Goal: Task Accomplishment & Management: Manage account settings

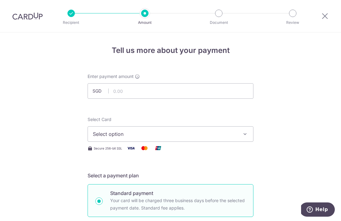
click at [33, 19] on img at bounding box center [27, 15] width 30 height 7
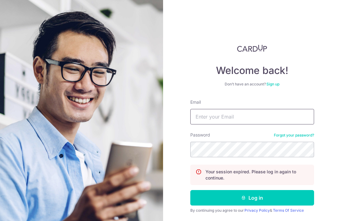
click at [217, 123] on input "Email" at bounding box center [252, 116] width 124 height 15
type input "[EMAIL_ADDRESS][DOMAIN_NAME]"
click at [190, 190] on button "Log in" at bounding box center [252, 197] width 124 height 15
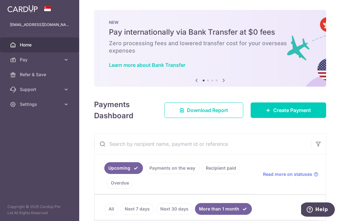
click at [114, 208] on link "All" at bounding box center [112, 209] width 14 height 12
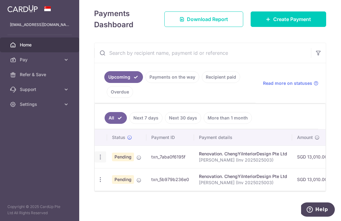
click at [100, 155] on icon "button" at bounding box center [100, 157] width 6 height 6
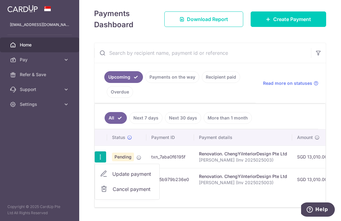
click at [113, 174] on span "Update payment" at bounding box center [133, 173] width 42 height 7
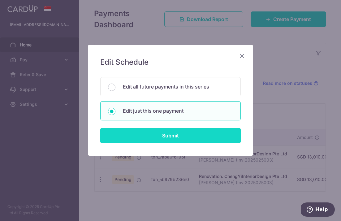
click at [155, 133] on input "Submit" at bounding box center [170, 135] width 140 height 15
radio input "true"
type input "13,010.00"
type input "04/09/2025"
type input "Song Ling Hui (Inv 2025025003)"
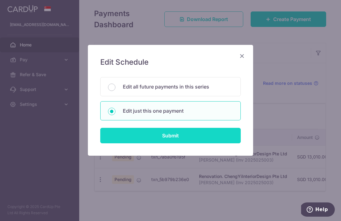
type input "50%"
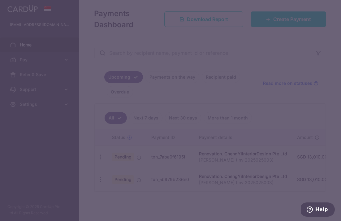
type input "REC185"
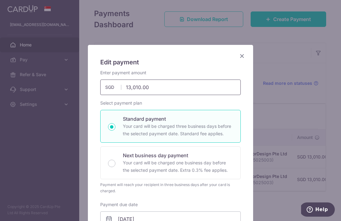
drag, startPoint x: 155, startPoint y: 89, endPoint x: 107, endPoint y: 84, distance: 48.2
click at [108, 84] on div "13,010.00 13010.00 SGD" at bounding box center [170, 86] width 140 height 15
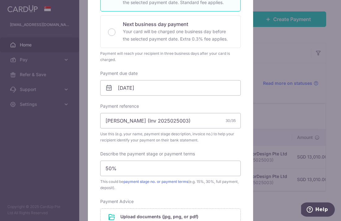
scroll to position [245, 0]
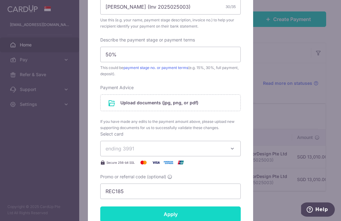
type input "15,849.42"
click at [141, 211] on input "Apply" at bounding box center [170, 213] width 140 height 15
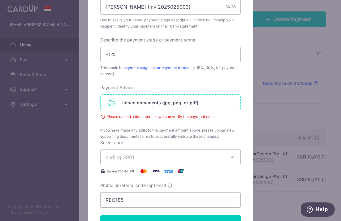
click at [182, 104] on input "file" at bounding box center [171, 103] width 140 height 16
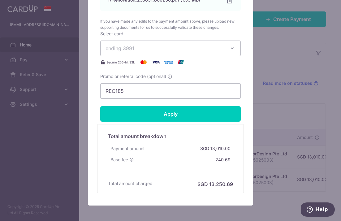
scroll to position [397, 0]
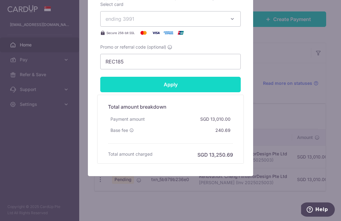
click at [198, 82] on input "Apply" at bounding box center [170, 84] width 140 height 15
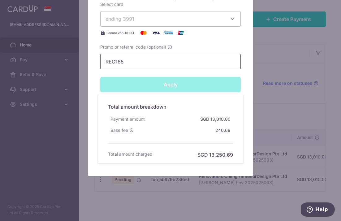
type input "Successfully Applied"
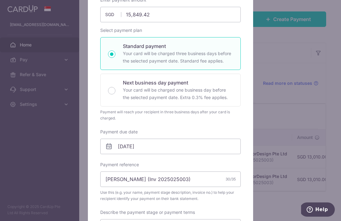
scroll to position [0, 0]
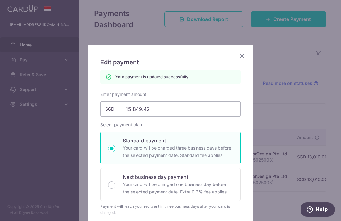
click at [242, 58] on icon "Close" at bounding box center [241, 56] width 7 height 8
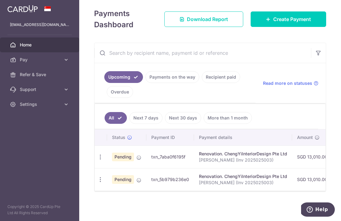
scroll to position [19, 0]
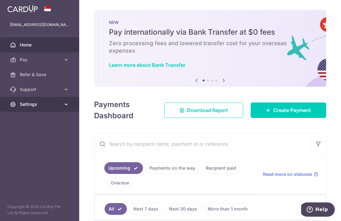
click at [31, 101] on span "Settings" at bounding box center [40, 104] width 41 height 6
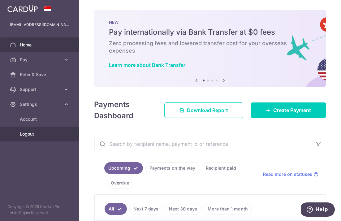
click at [23, 132] on span "Logout" at bounding box center [40, 134] width 41 height 6
